Goal: Check status: Check status

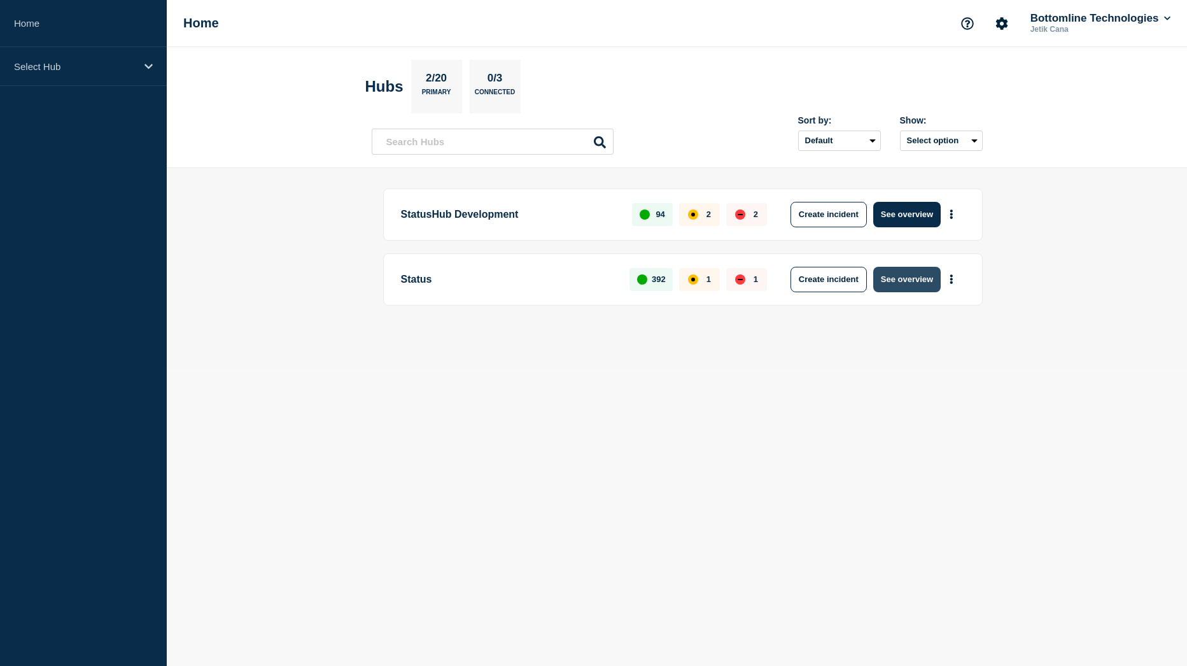
click at [919, 277] on button "See overview" at bounding box center [906, 279] width 67 height 25
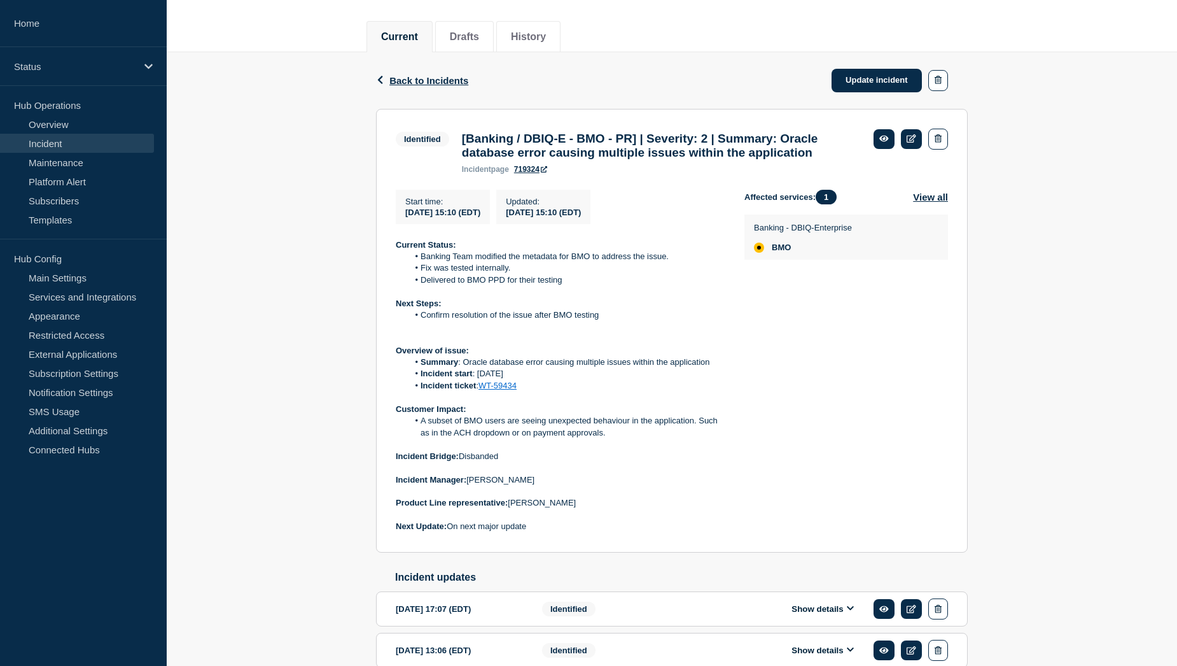
scroll to position [127, 0]
